Goal: Information Seeking & Learning: Learn about a topic

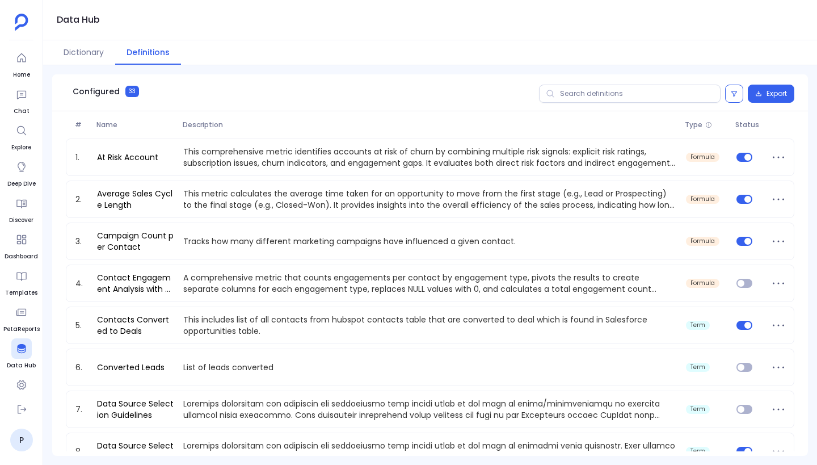
click at [432, 262] on div "1. At Risk Account This comprehensive metric identifies accounts at risk of chu…" at bounding box center [430, 432] width 729 height 588
click at [337, 261] on div "1. At Risk Account This comprehensive metric identifies accounts at risk of chu…" at bounding box center [430, 432] width 729 height 588
click at [445, 66] on div "Configured 33 Export # Name Description Type Status 1. At Risk Account This com…" at bounding box center [430, 264] width 774 height 399
click at [90, 50] on button "Dictionary" at bounding box center [83, 52] width 63 height 24
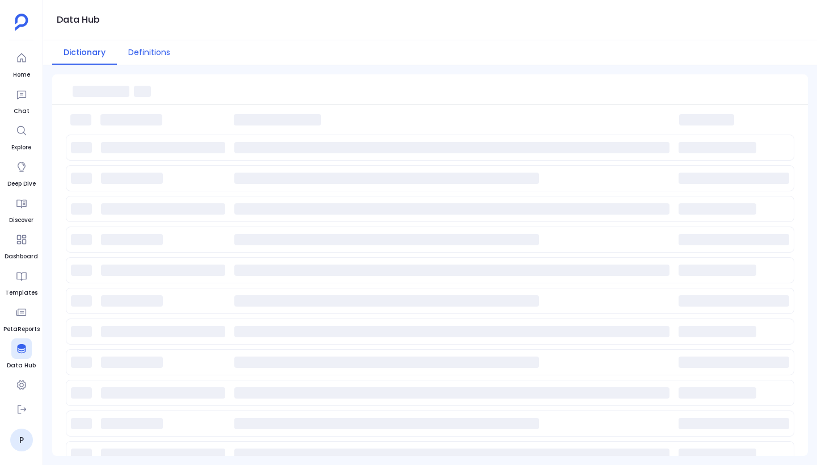
click at [160, 50] on button "Definitions" at bounding box center [149, 52] width 65 height 24
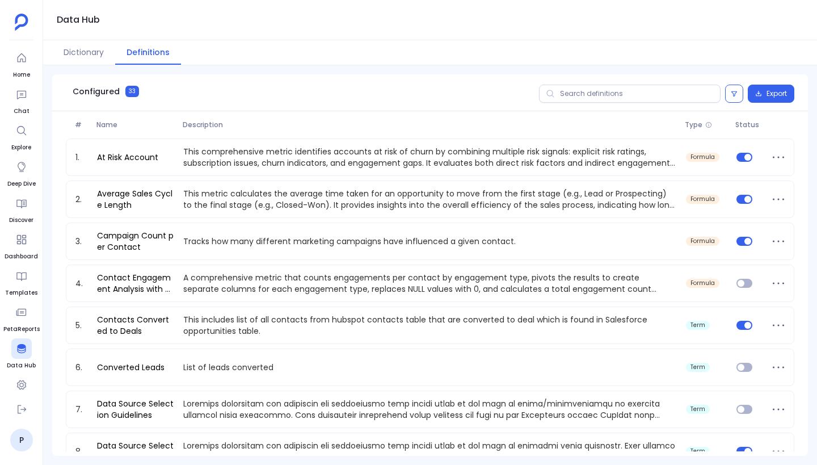
click at [201, 123] on span "Description" at bounding box center [429, 124] width 503 height 9
drag, startPoint x: 128, startPoint y: 91, endPoint x: 155, endPoint y: 91, distance: 27.2
click at [155, 91] on ul "Configured 33" at bounding box center [105, 91] width 107 height 28
drag, startPoint x: 125, startPoint y: 92, endPoint x: 145, endPoint y: 92, distance: 19.9
click at [145, 92] on link "Configured 33" at bounding box center [105, 92] width 89 height 30
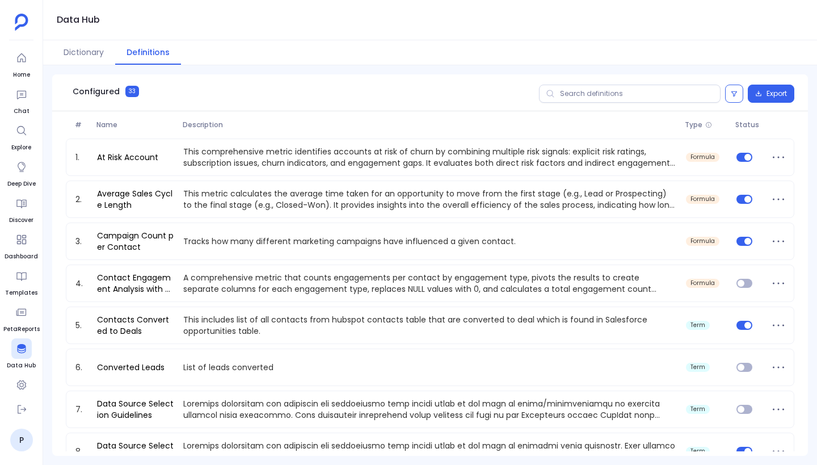
click at [145, 92] on link "Configured 33" at bounding box center [105, 92] width 89 height 30
click at [77, 41] on button "Dictionary" at bounding box center [83, 52] width 63 height 24
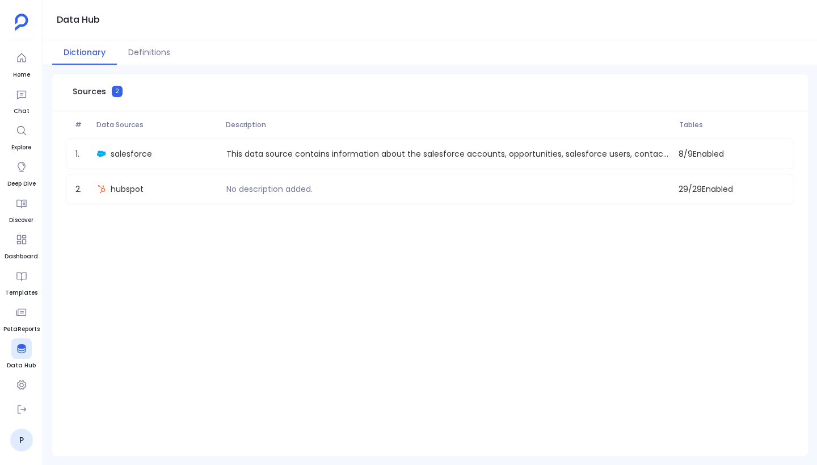
click at [318, 62] on div "Dictionary Definitions" at bounding box center [430, 52] width 774 height 25
